Goal: Information Seeking & Learning: Learn about a topic

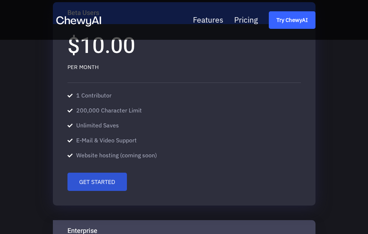
scroll to position [1374, 0]
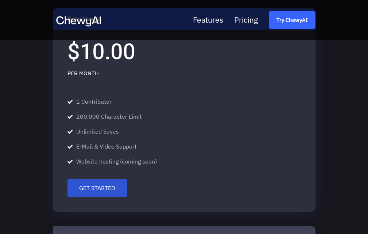
click at [0, 0] on icon at bounding box center [0, 0] width 0 height 0
click at [321, 40] on div "Features Pricing Try ChewyAI" at bounding box center [184, 20] width 274 height 40
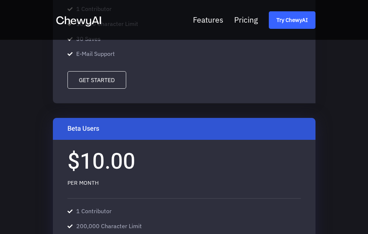
scroll to position [1119, 0]
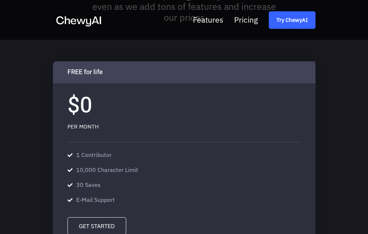
click at [116, 29] on div "Features Pricing Try ChewyAI" at bounding box center [216, 20] width 200 height 18
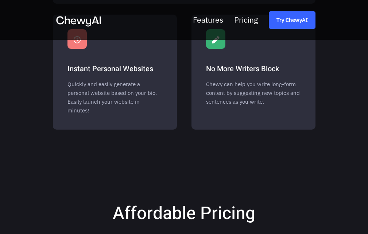
scroll to position [863, 0]
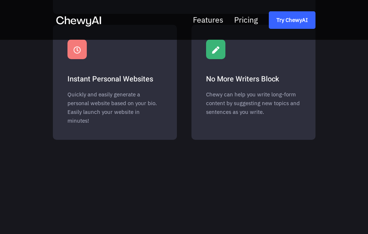
click at [0, 0] on icon at bounding box center [0, 0] width 0 height 0
click at [0, 0] on button at bounding box center [0, 0] width 0 height 0
click at [0, 0] on icon at bounding box center [0, 0] width 0 height 0
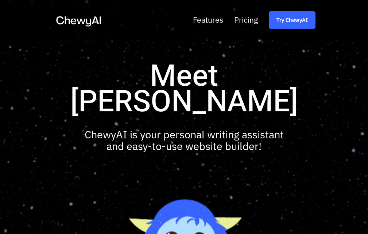
scroll to position [207, 0]
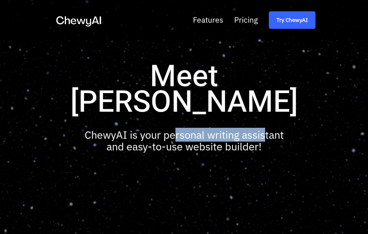
drag, startPoint x: 176, startPoint y: 147, endPoint x: 272, endPoint y: 145, distance: 95.6
click at [269, 145] on p "ChewyAI is your personal writing assistant and easy-to-use website builder!" at bounding box center [184, 140] width 210 height 23
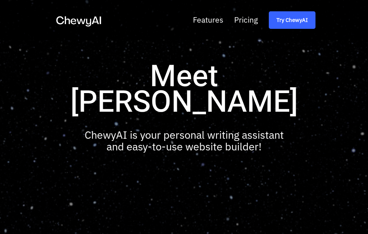
click at [293, 152] on div "ChewyAI is your personal writing assistant and easy-to-use website builder!" at bounding box center [184, 140] width 263 height 23
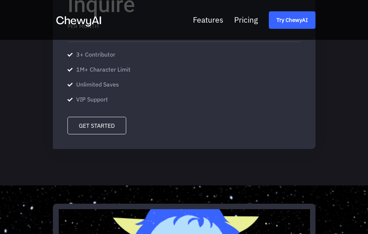
scroll to position [1642, 0]
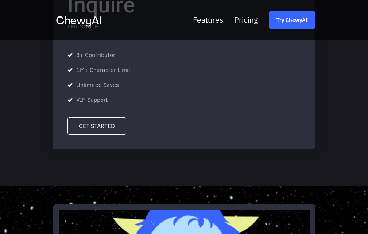
scroll to position [1642, 0]
